Goal: Task Accomplishment & Management: Manage account settings

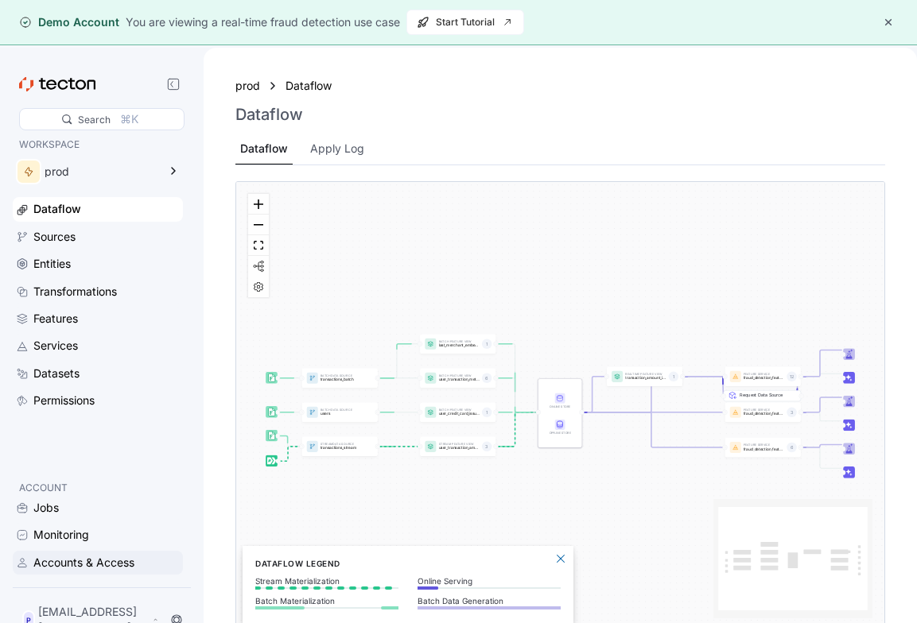
click at [57, 575] on div "Accounts & Access" at bounding box center [98, 563] width 170 height 24
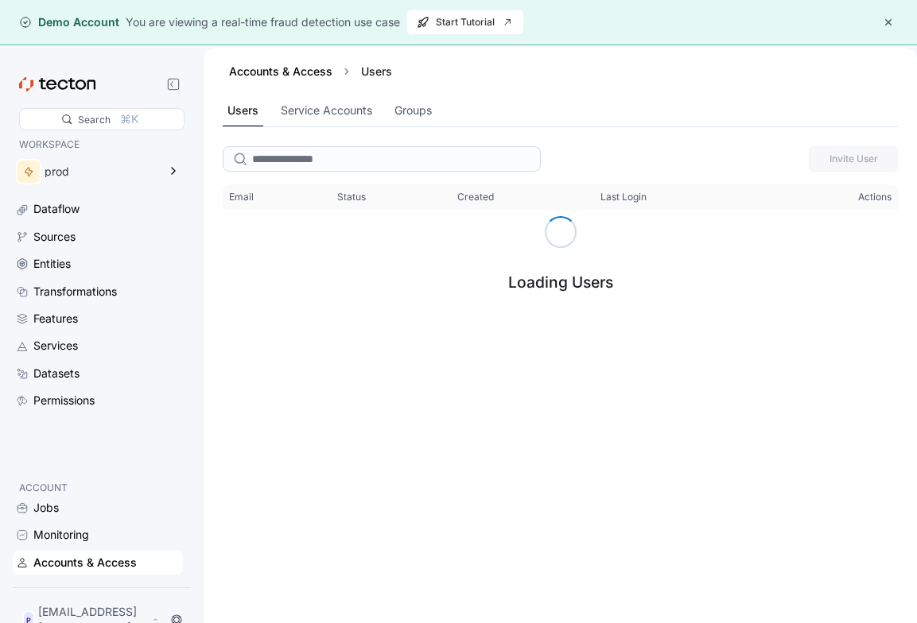
click at [881, 16] on button "button" at bounding box center [887, 22] width 19 height 19
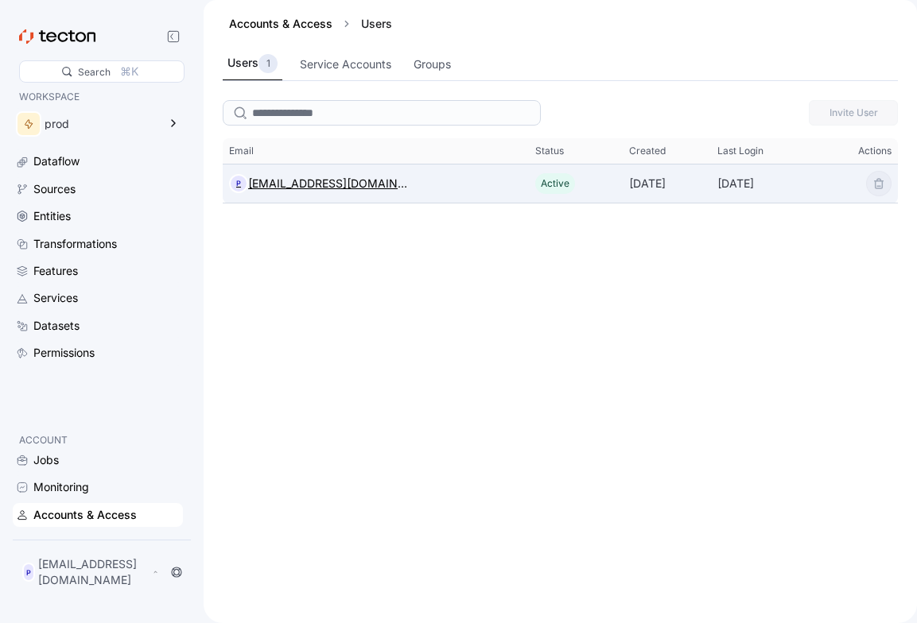
click at [363, 189] on div "[EMAIL_ADDRESS][DOMAIN_NAME]" at bounding box center [327, 183] width 159 height 19
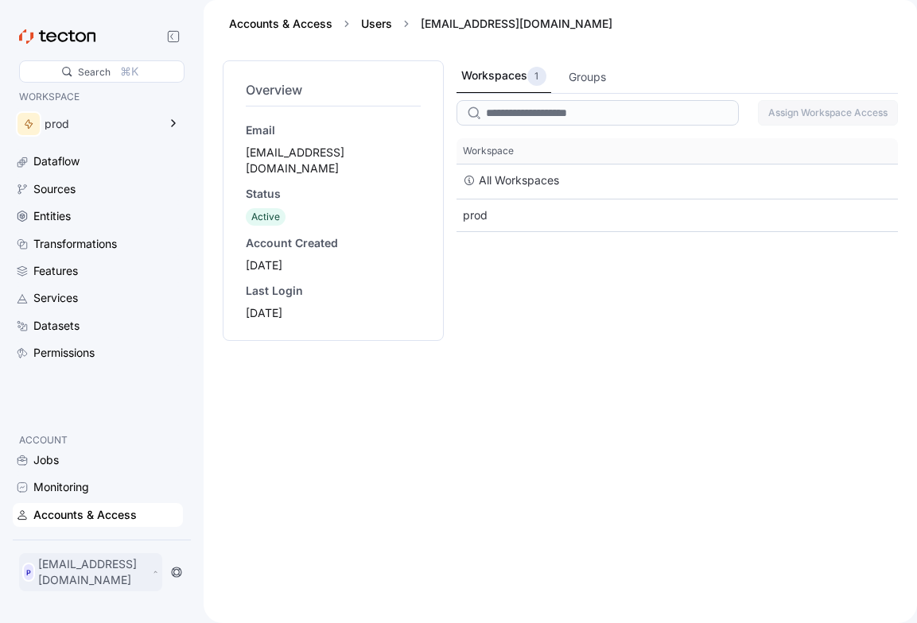
click at [109, 579] on p "[EMAIL_ADDRESS][DOMAIN_NAME]" at bounding box center [93, 572] width 111 height 32
click at [92, 509] on div "My Account" at bounding box center [80, 514] width 64 height 16
click at [97, 515] on div "My Account" at bounding box center [80, 514] width 64 height 16
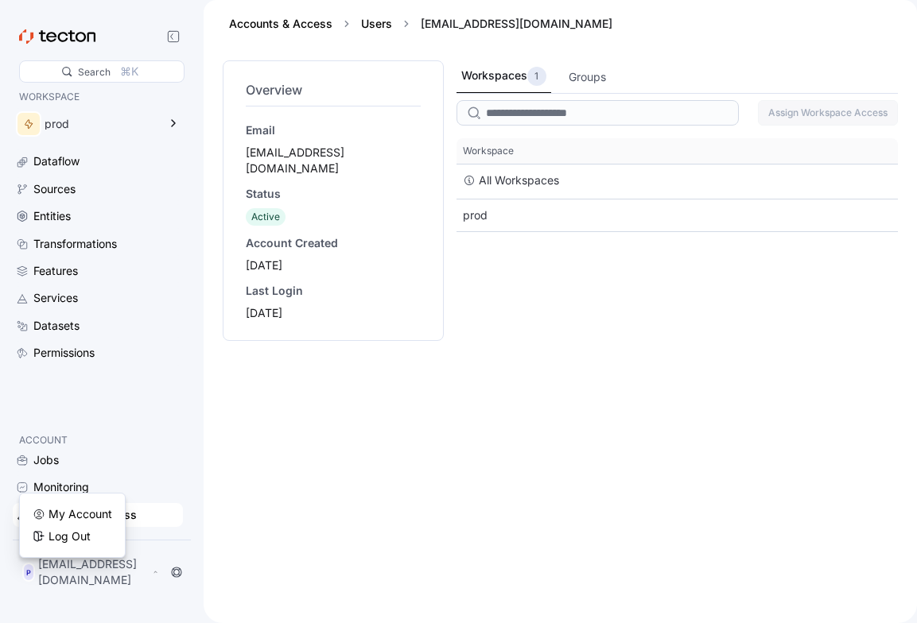
click at [487, 445] on div "Workspaces 1 Groups Assign Workspace Access This table contains 2 rows. Workspa…" at bounding box center [676, 332] width 441 height 544
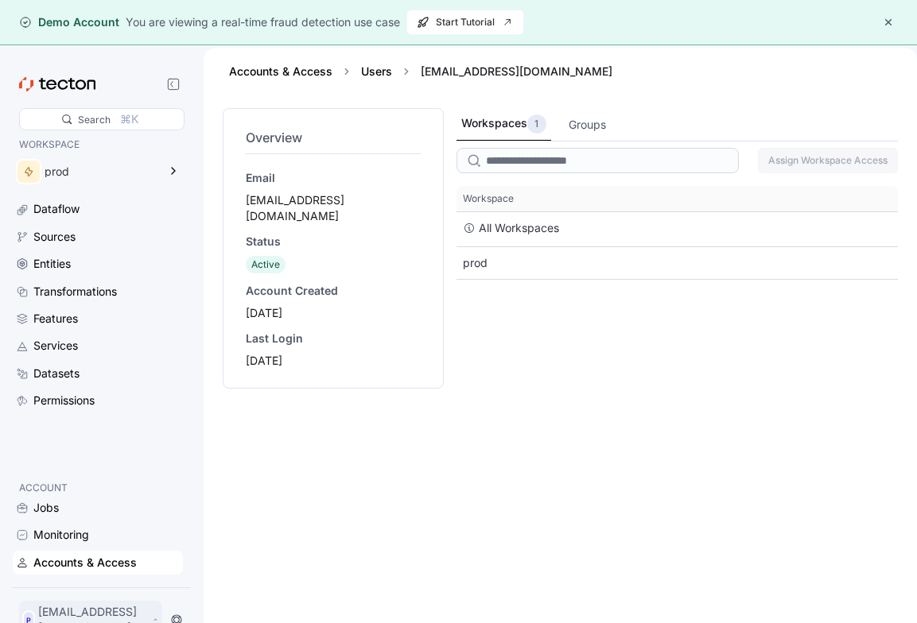
click at [129, 616] on div "P [EMAIL_ADDRESS][DOMAIN_NAME]" at bounding box center [90, 620] width 143 height 38
click at [94, 588] on div "Log Out" at bounding box center [72, 584] width 79 height 16
